Goal: Register for event/course

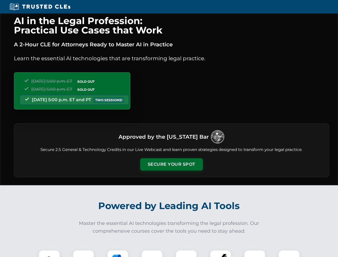
click at [171, 164] on button "Secure Your Spot" at bounding box center [171, 164] width 63 height 12
click at [49, 254] on img at bounding box center [50, 261] width 16 height 16
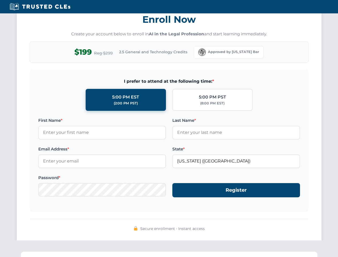
scroll to position [526, 0]
